Goal: Navigation & Orientation: Find specific page/section

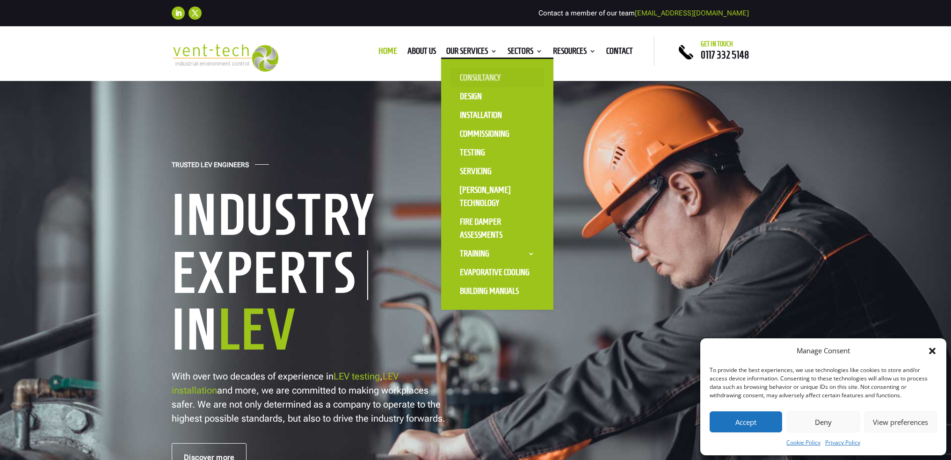
click at [478, 75] on link "Consultancy" at bounding box center [498, 77] width 94 height 19
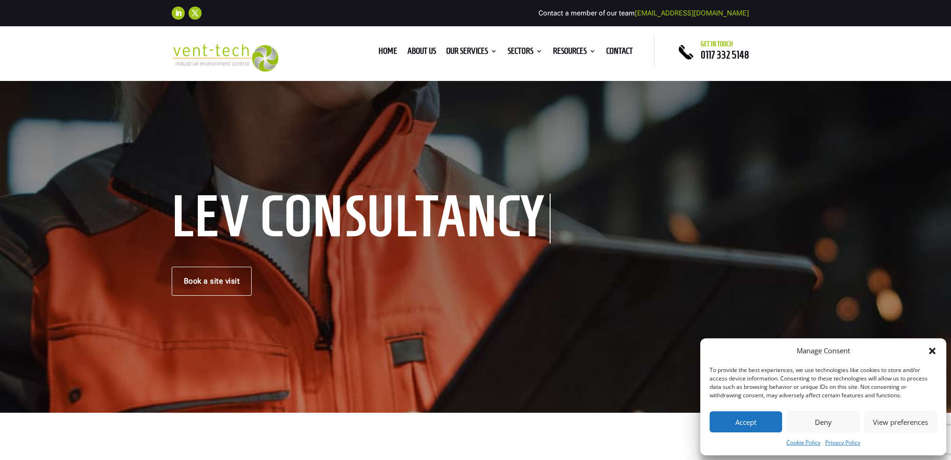
click at [829, 423] on button "Deny" at bounding box center [823, 421] width 73 height 21
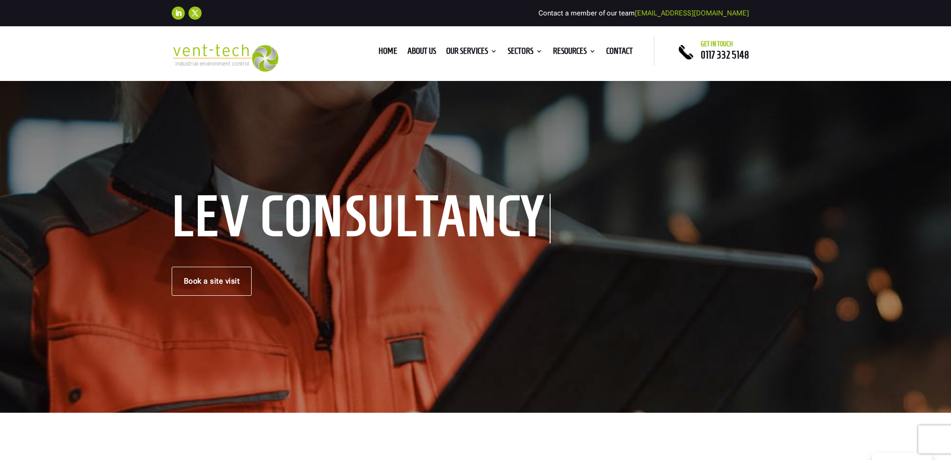
click at [213, 57] on img at bounding box center [225, 58] width 107 height 28
